Goal: Navigation & Orientation: Find specific page/section

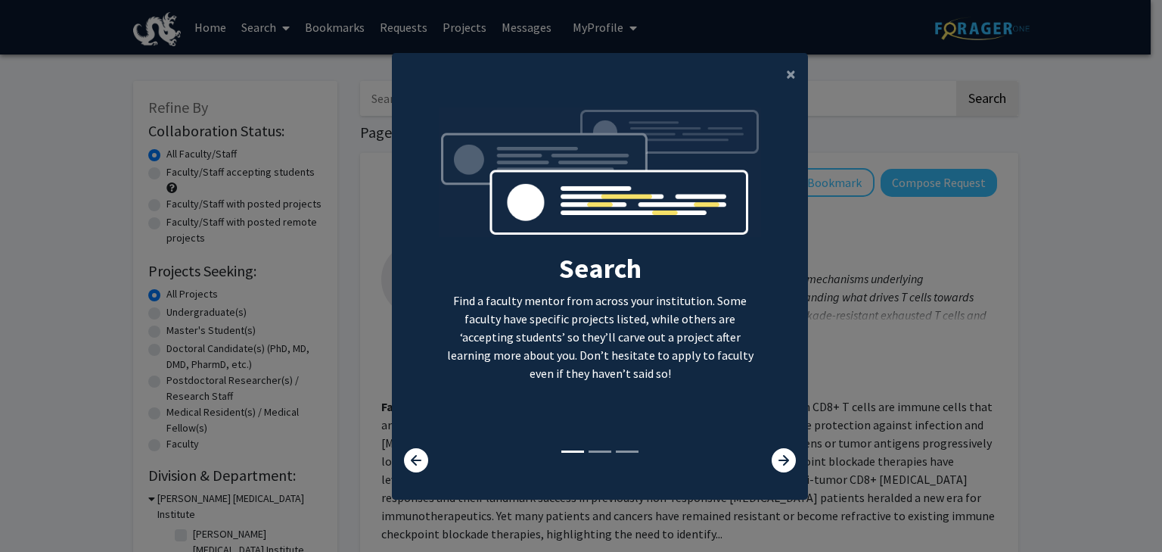
click at [786, 475] on div "Search Find a faculty mentor from across your institution. Some faculty have sp…" at bounding box center [600, 289] width 416 height 389
click at [782, 464] on icon at bounding box center [784, 460] width 24 height 24
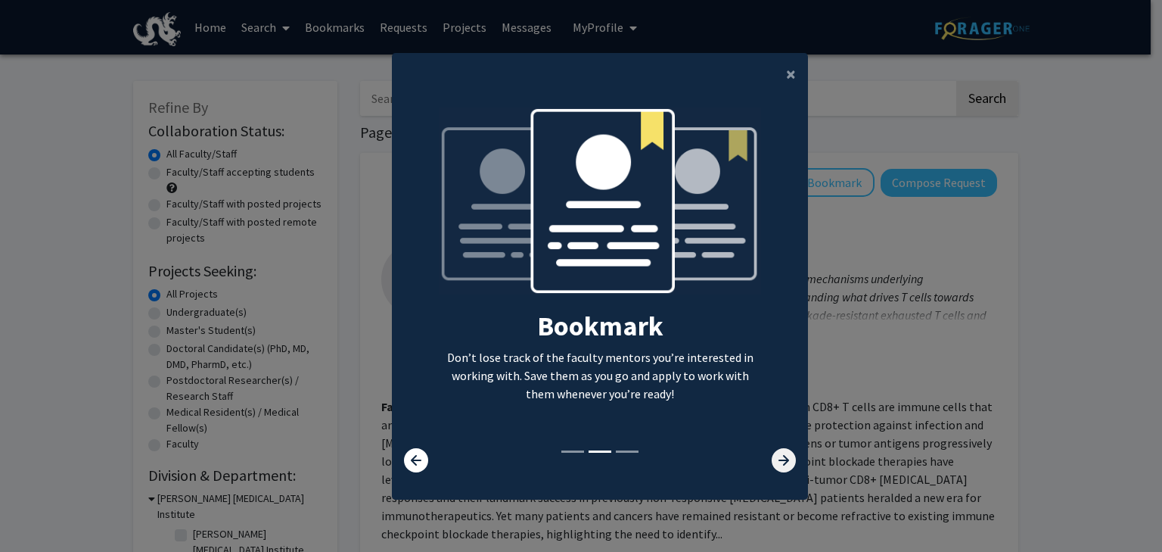
click at [782, 464] on icon at bounding box center [784, 460] width 24 height 24
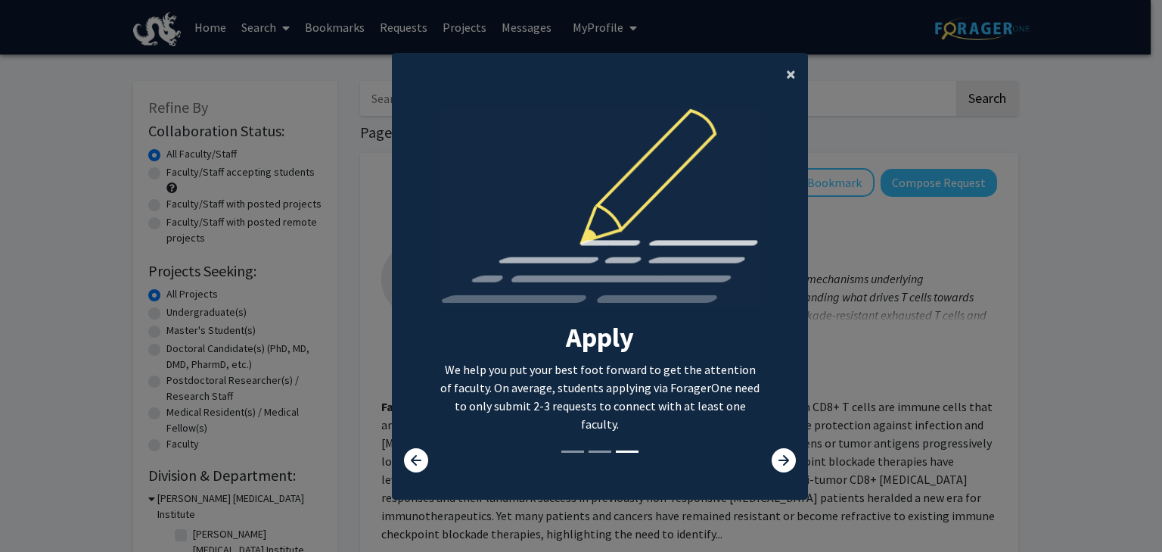
click at [778, 75] on button "×" at bounding box center [791, 74] width 34 height 42
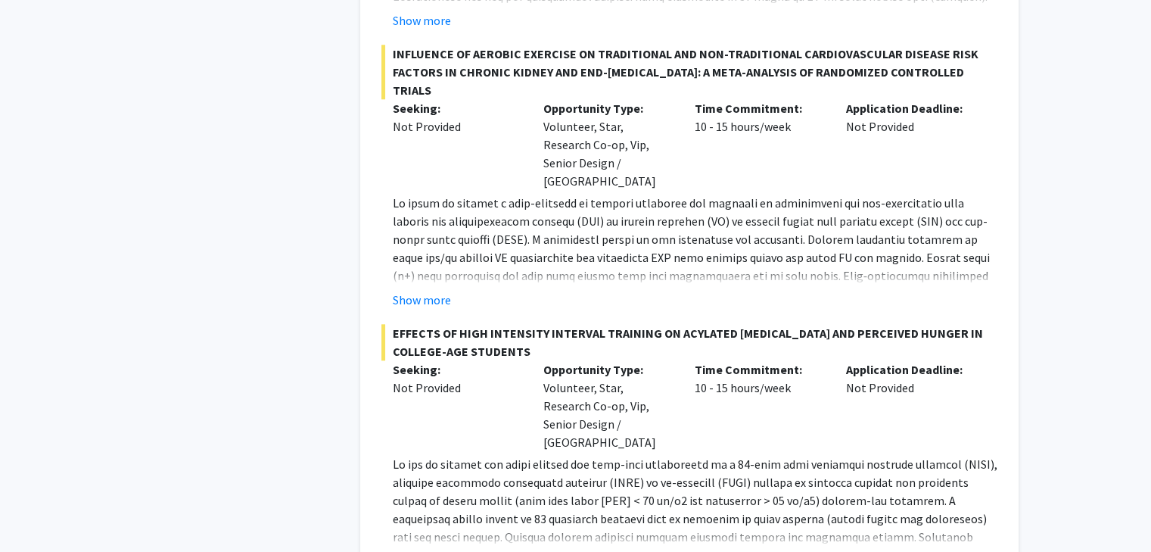
scroll to position [1665, 0]
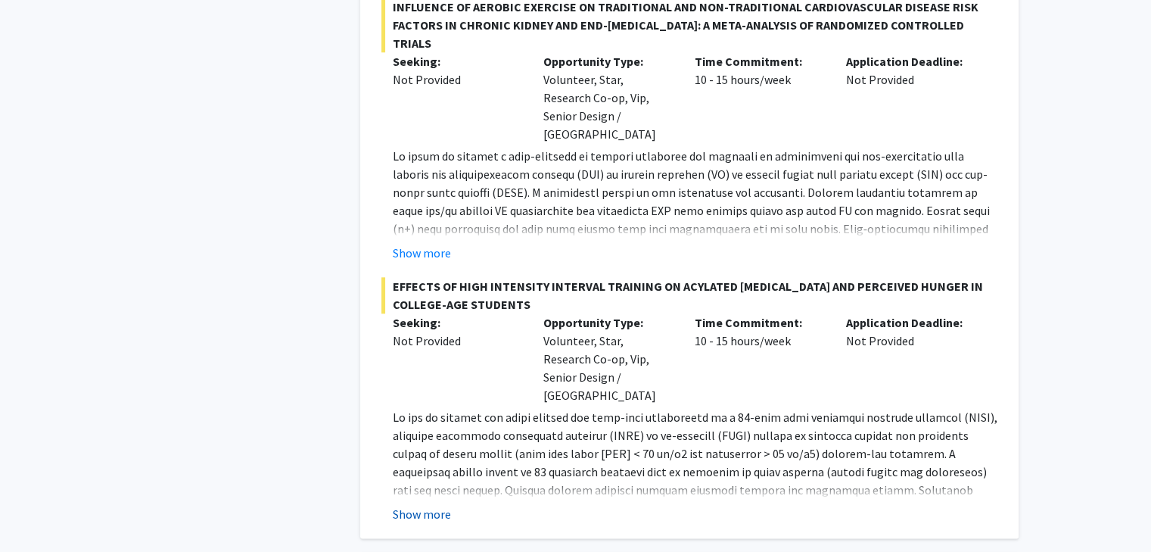
click at [437, 505] on button "Show more" at bounding box center [422, 514] width 58 height 18
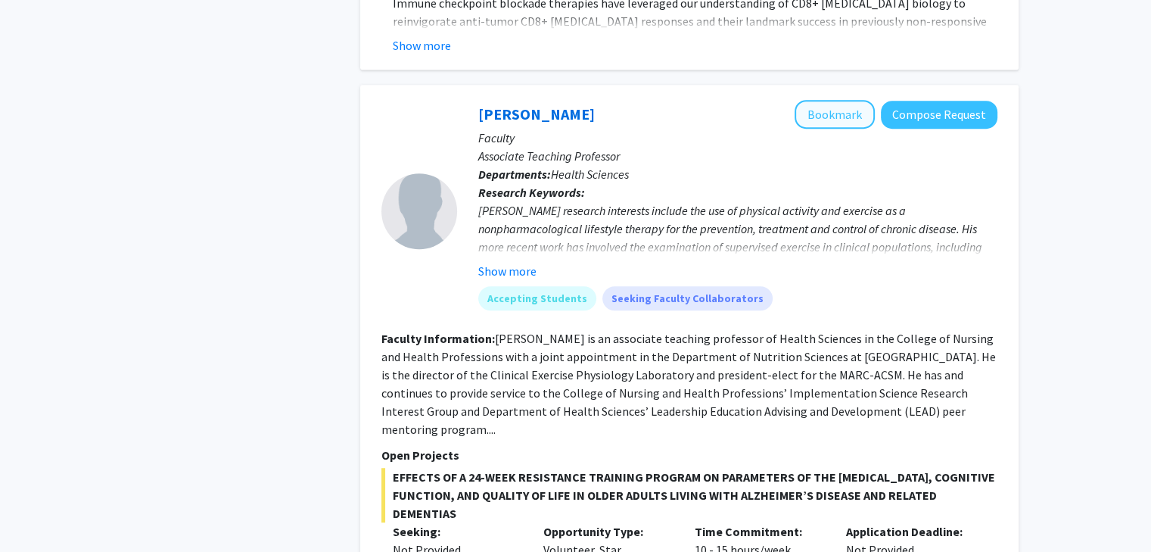
scroll to position [908, 0]
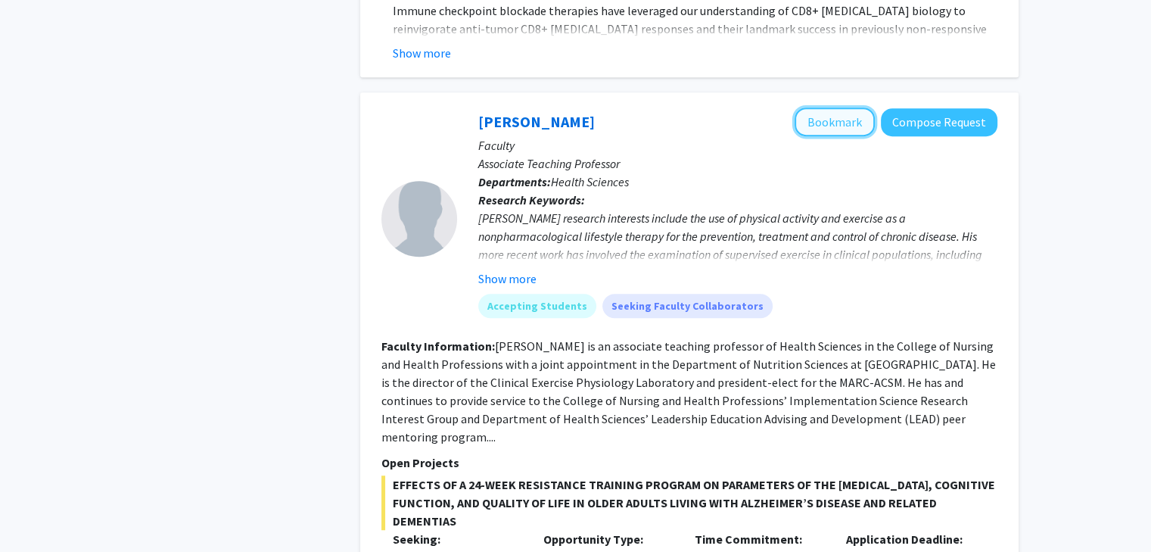
click at [816, 107] on button "Bookmark" at bounding box center [835, 121] width 80 height 29
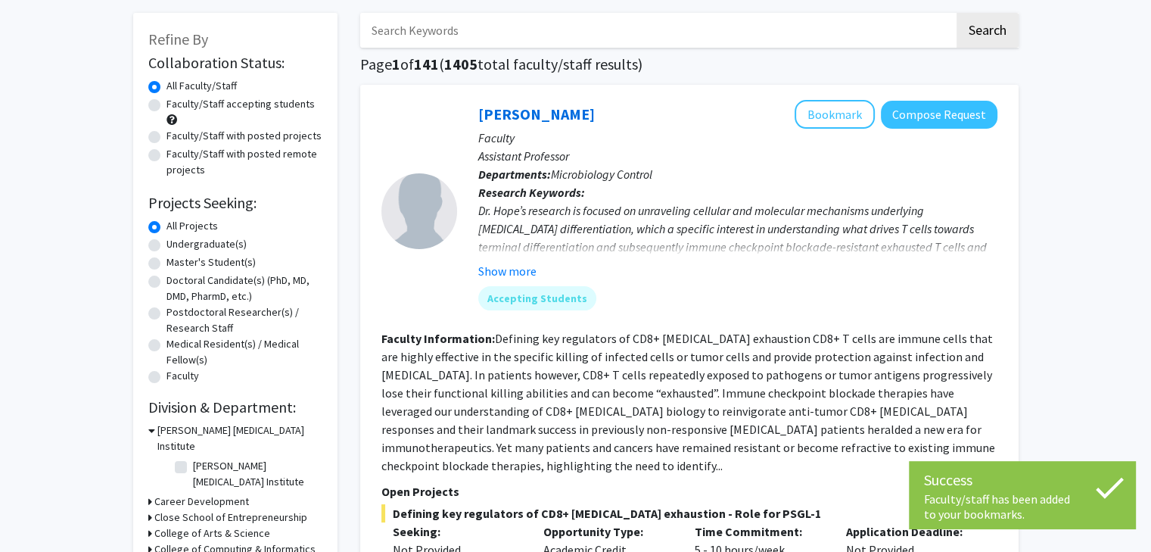
scroll to position [0, 0]
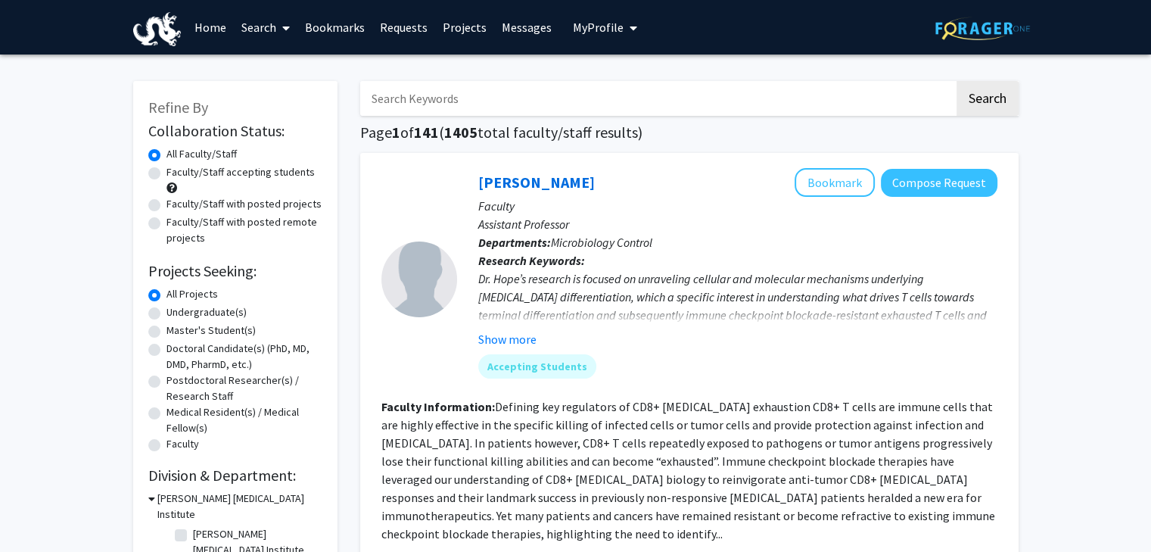
click at [630, 29] on icon "My profile dropdown to access profile and logout" at bounding box center [634, 28] width 8 height 12
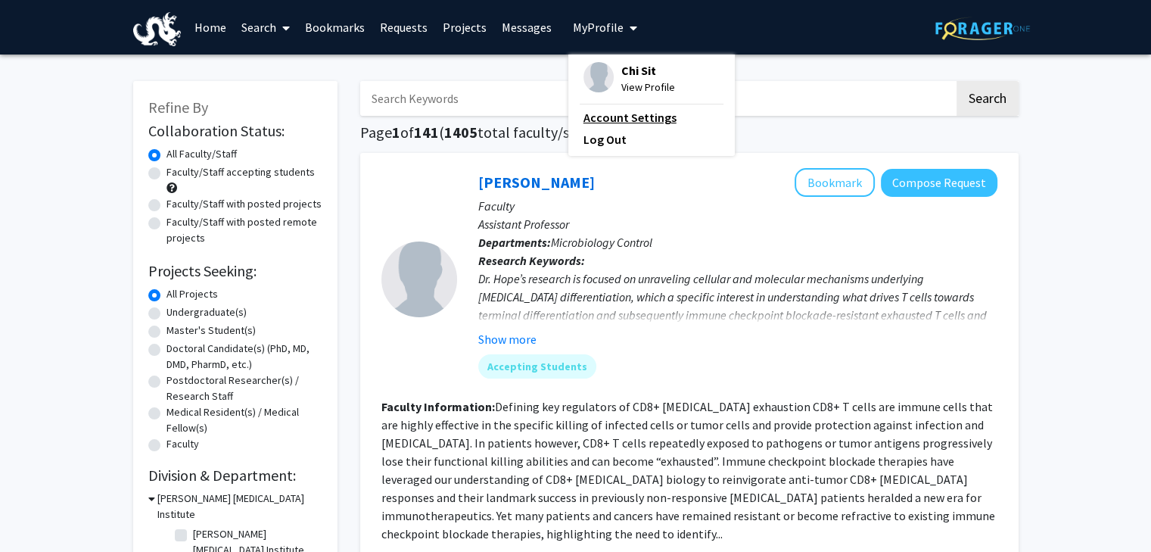
click at [634, 113] on link "Account Settings" at bounding box center [651, 117] width 136 height 18
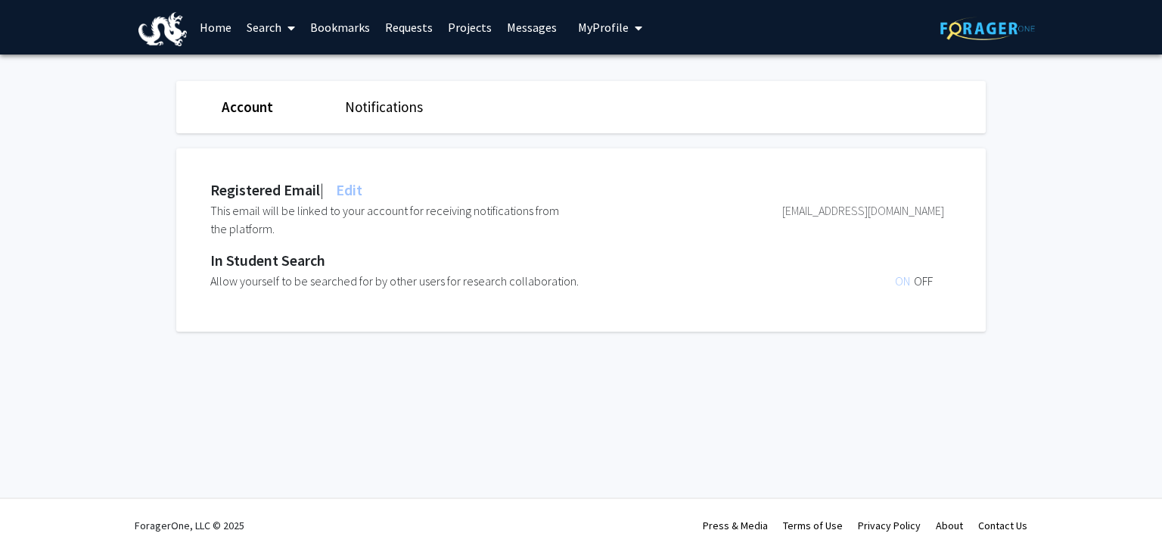
click at [462, 28] on link "Projects" at bounding box center [469, 27] width 59 height 53
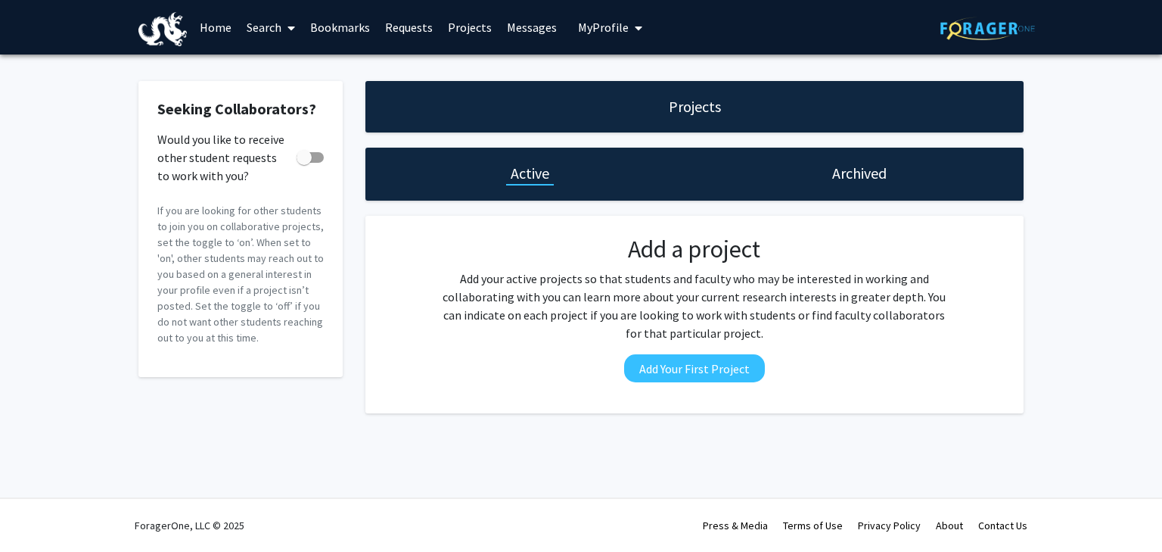
click at [398, 30] on link "Requests" at bounding box center [409, 27] width 63 height 53
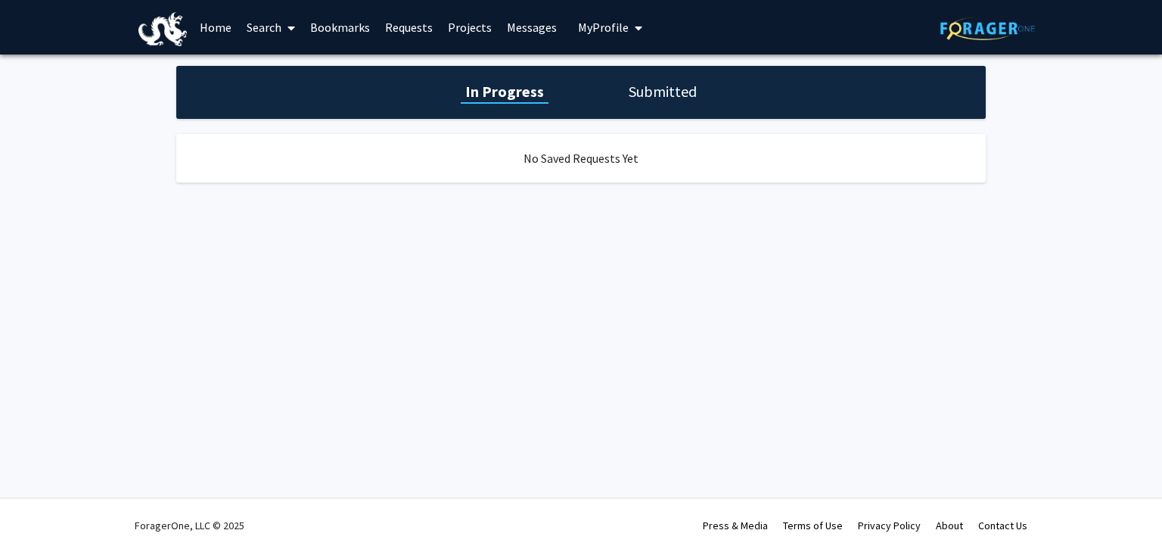
click at [355, 32] on link "Bookmarks" at bounding box center [340, 27] width 75 height 53
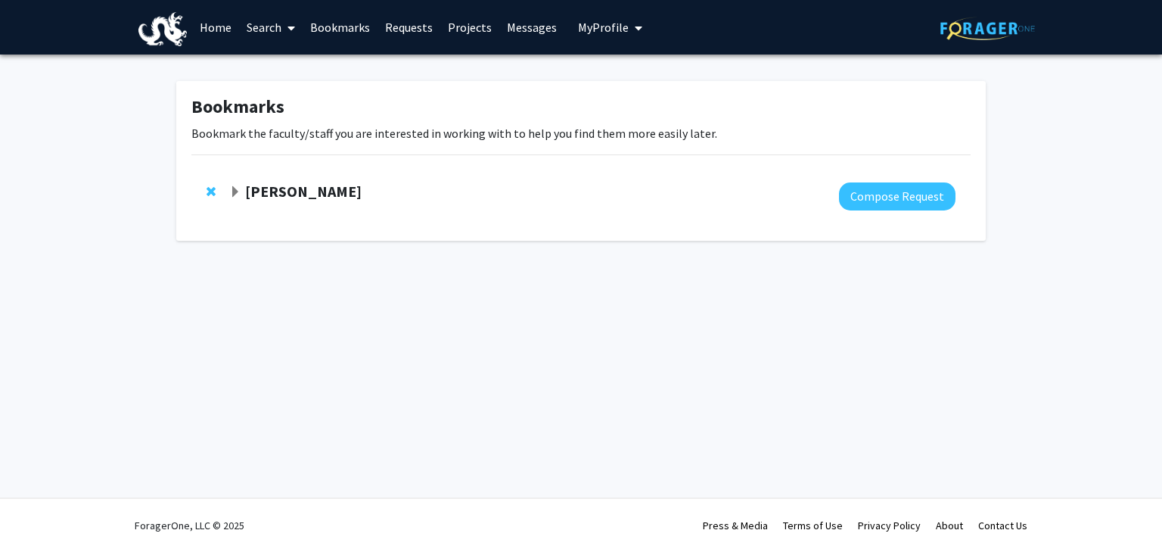
click at [271, 29] on link "Search" at bounding box center [271, 27] width 64 height 53
click at [269, 98] on span "Students" at bounding box center [285, 100] width 92 height 30
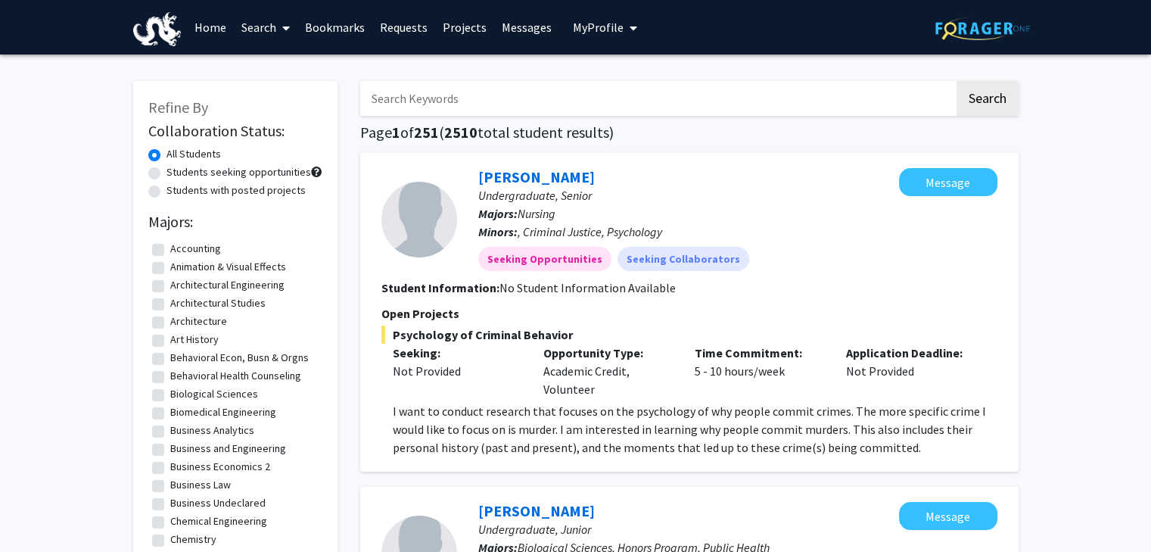
click at [223, 30] on link "Home" at bounding box center [210, 27] width 47 height 53
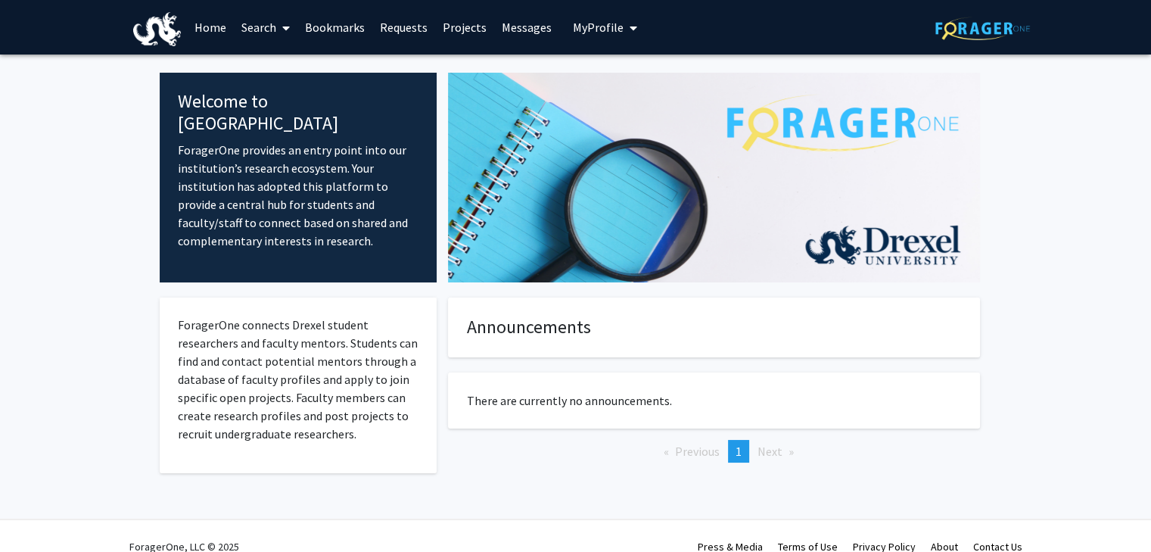
click at [275, 35] on link "Search" at bounding box center [266, 27] width 64 height 53
click at [279, 69] on span "Faculty/Staff" at bounding box center [289, 69] width 111 height 30
